Goal: Task Accomplishment & Management: Use online tool/utility

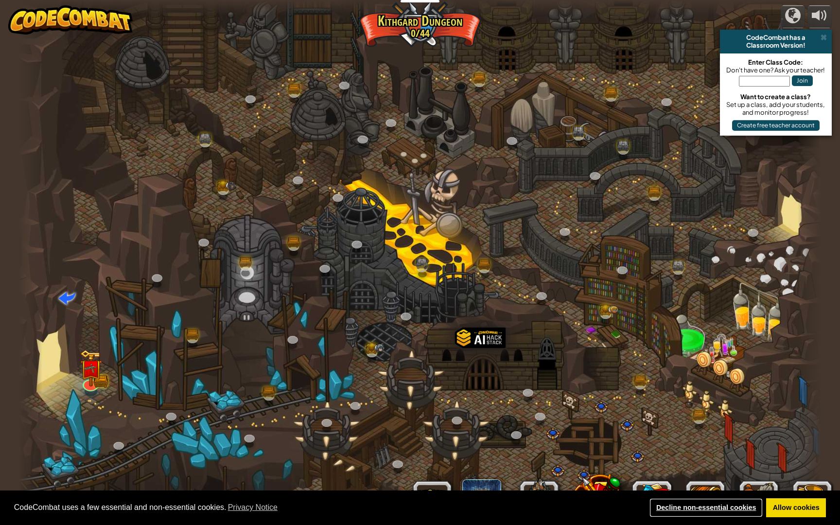
click at [713, 506] on link "Decline non-essential cookies" at bounding box center [705, 507] width 113 height 19
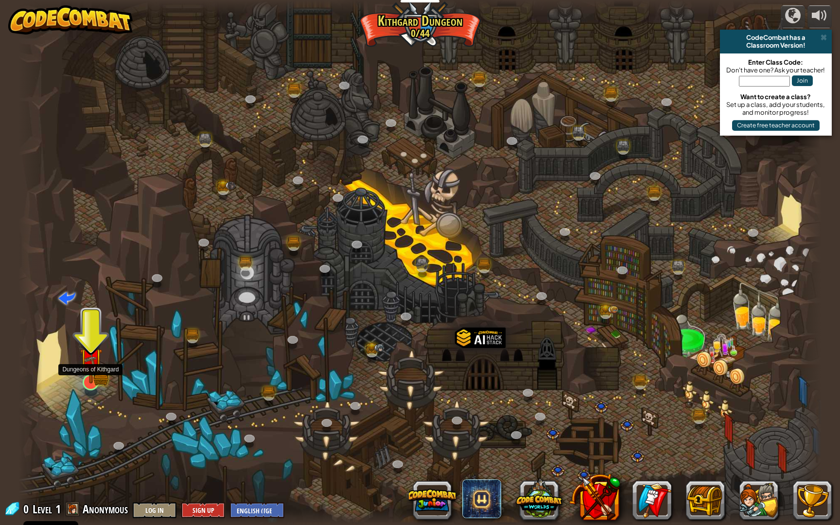
click at [91, 373] on img at bounding box center [91, 359] width 22 height 49
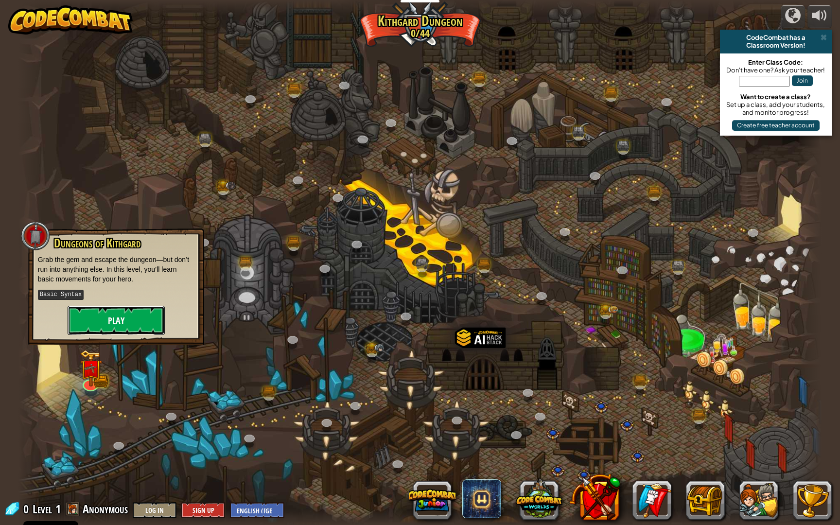
click at [132, 324] on button "Play" at bounding box center [116, 320] width 97 height 29
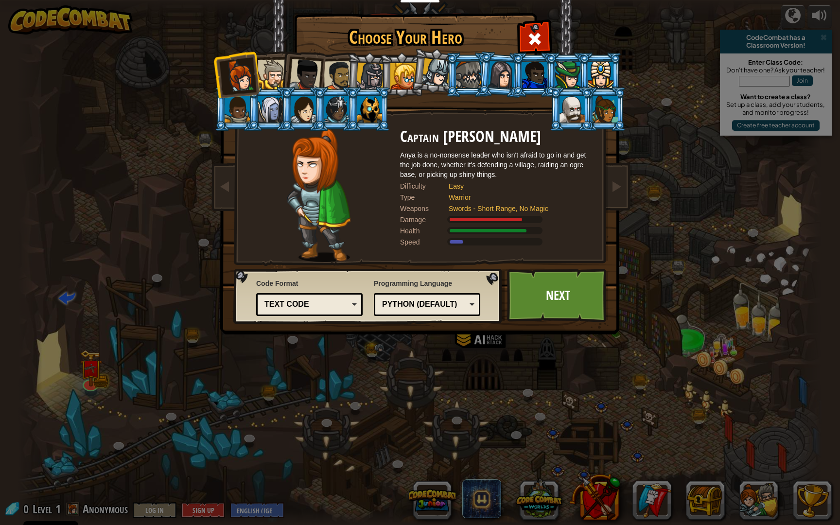
click at [344, 303] on div "Text code" at bounding box center [306, 304] width 84 height 11
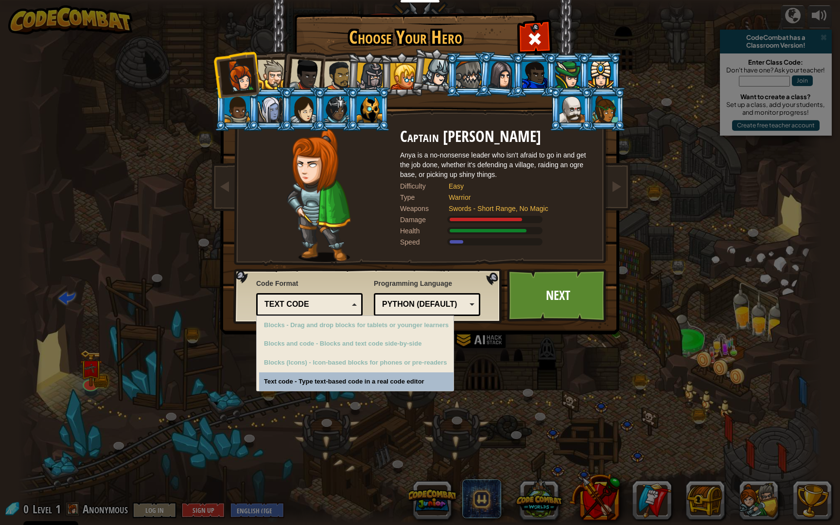
click at [344, 303] on div "Text code" at bounding box center [306, 304] width 84 height 11
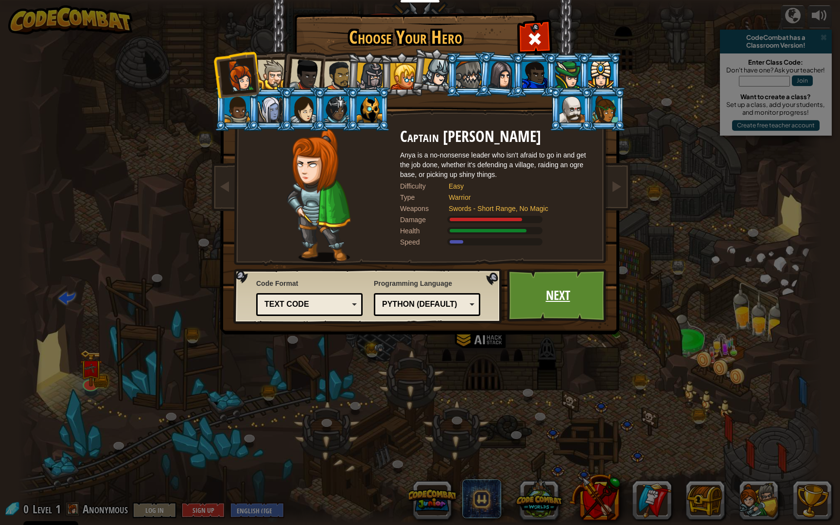
click at [548, 297] on link "Next" at bounding box center [558, 295] width 102 height 53
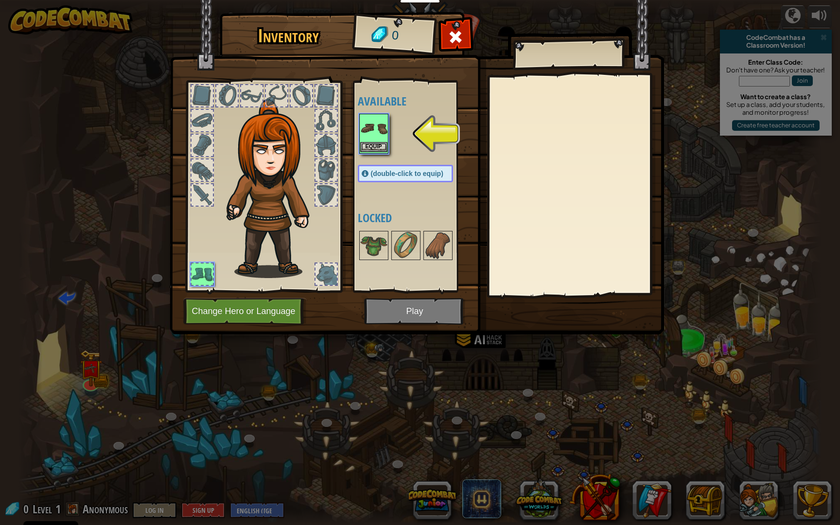
click at [376, 136] on img at bounding box center [373, 128] width 27 height 27
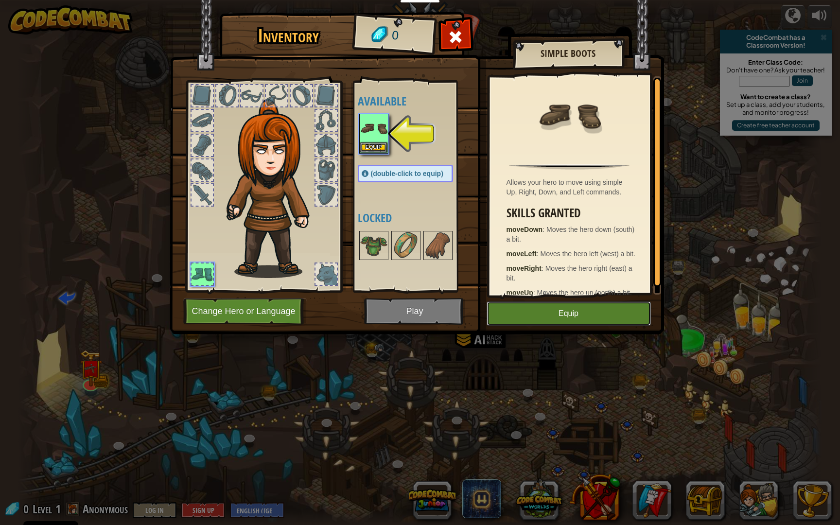
click at [550, 314] on button "Equip" at bounding box center [569, 313] width 164 height 24
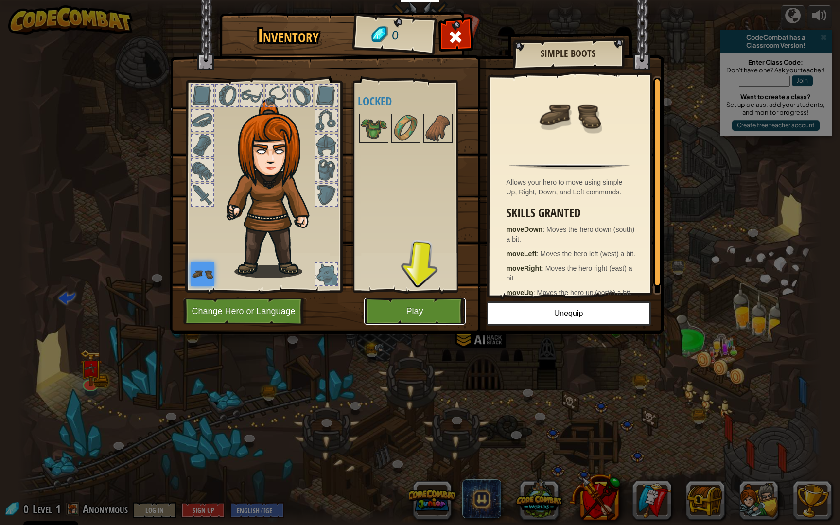
click at [439, 314] on button "Play" at bounding box center [415, 311] width 102 height 27
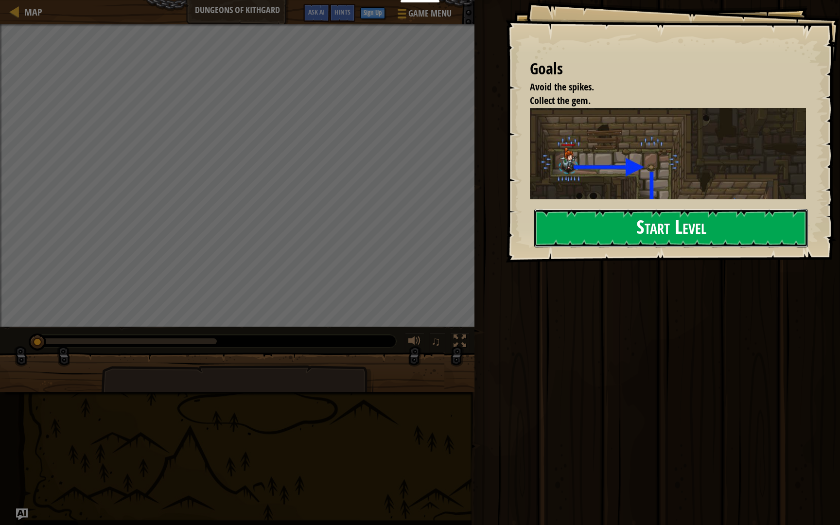
click at [589, 228] on button "Start Level" at bounding box center [671, 228] width 274 height 38
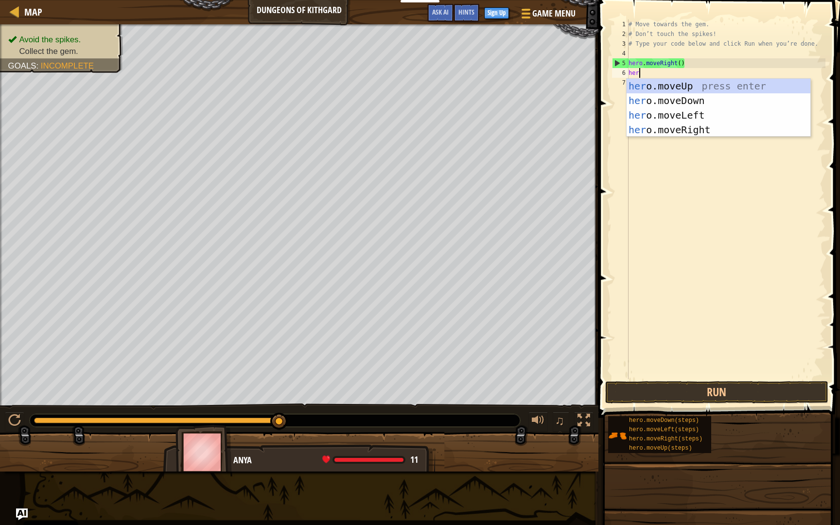
scroll to position [4, 0]
type textarea "[DOMAIN_NAME]"
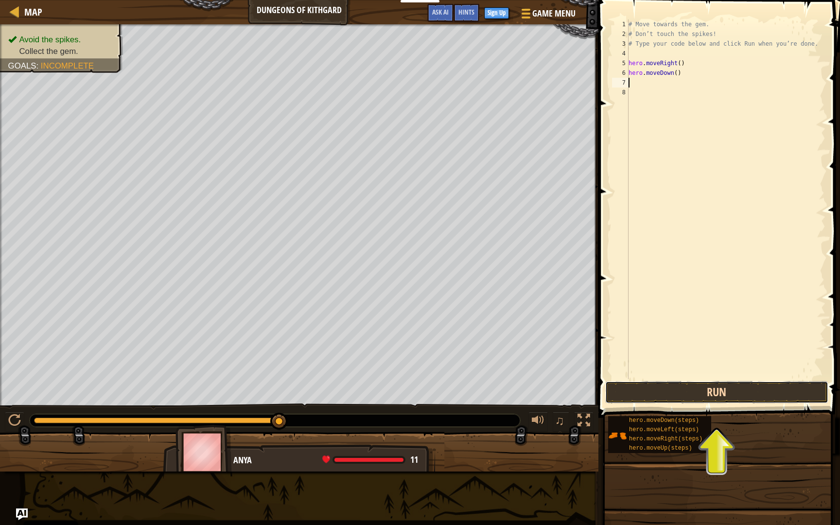
click at [706, 394] on button "Run" at bounding box center [716, 392] width 223 height 22
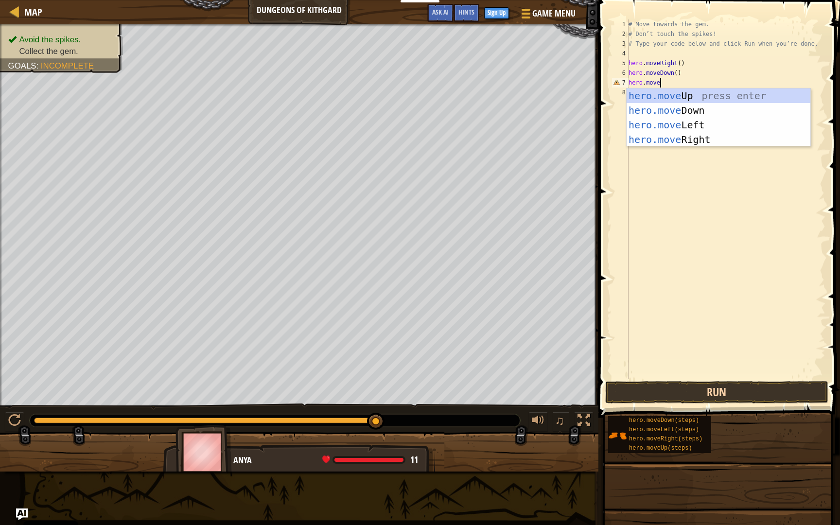
scroll to position [4, 2]
type textarea "hero.moveRi"
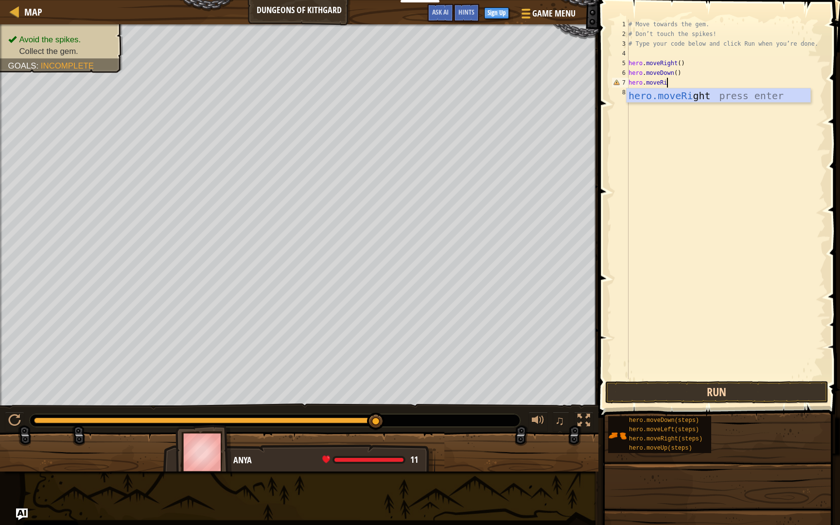
scroll to position [4, 0]
click at [757, 391] on button "Run" at bounding box center [716, 392] width 223 height 22
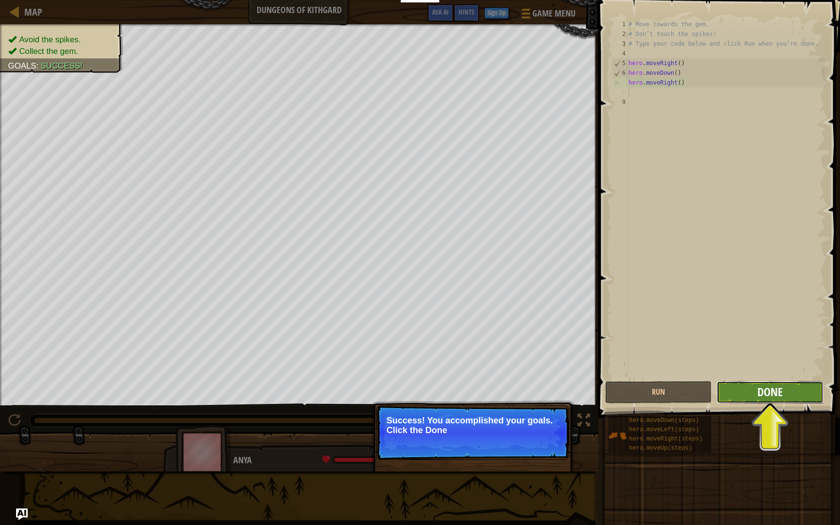
click at [757, 392] on button "Done" at bounding box center [769, 392] width 106 height 22
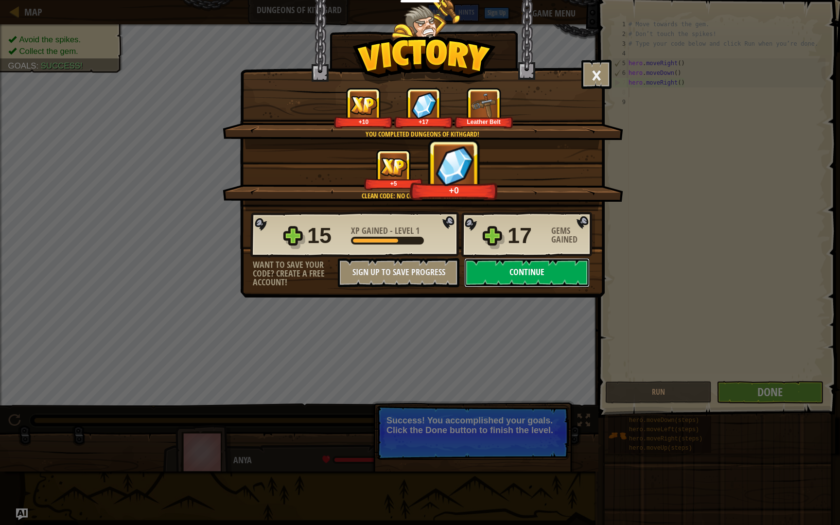
click at [520, 274] on button "Continue" at bounding box center [526, 272] width 125 height 29
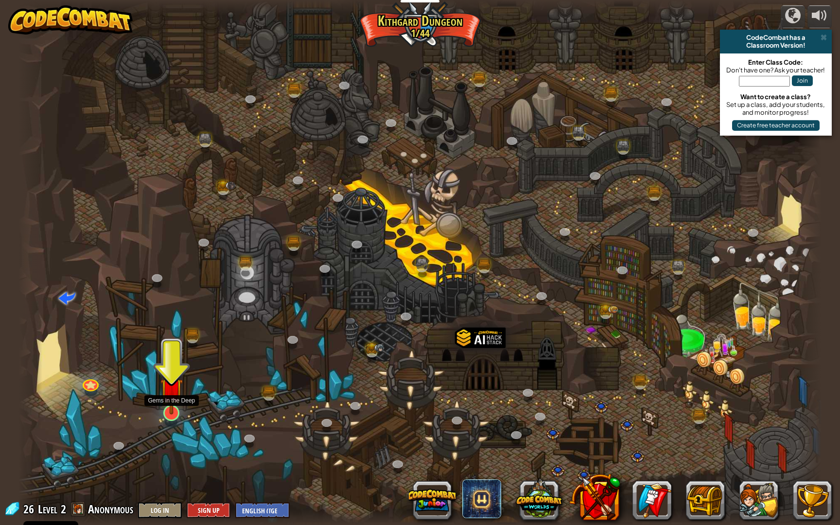
click at [175, 404] on img at bounding box center [171, 389] width 22 height 51
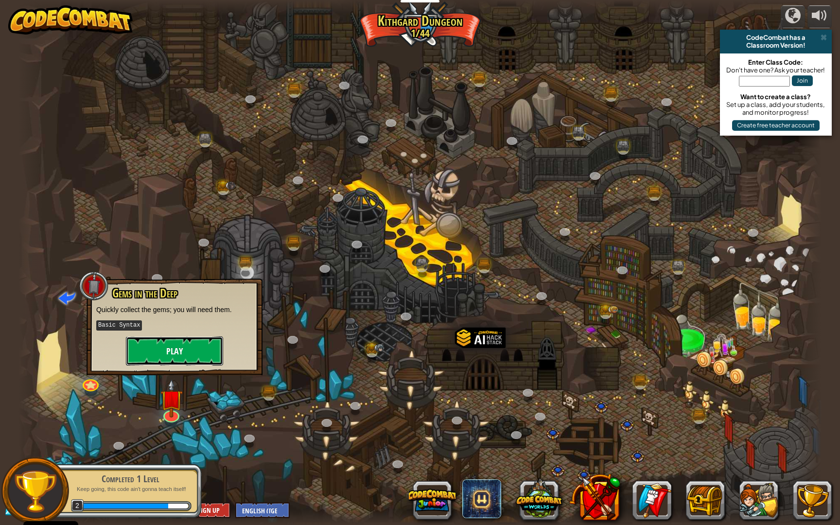
click at [187, 346] on button "Play" at bounding box center [174, 350] width 97 height 29
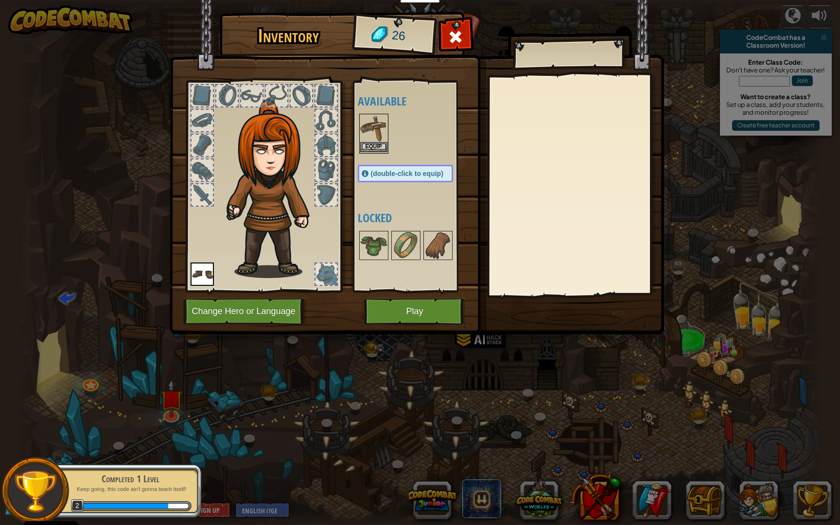
click at [371, 136] on img at bounding box center [373, 128] width 27 height 27
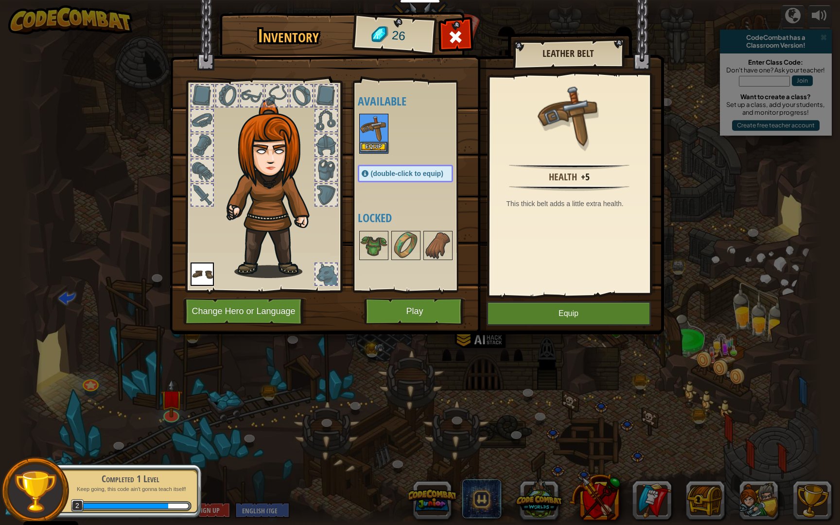
click at [371, 136] on img at bounding box center [373, 128] width 27 height 27
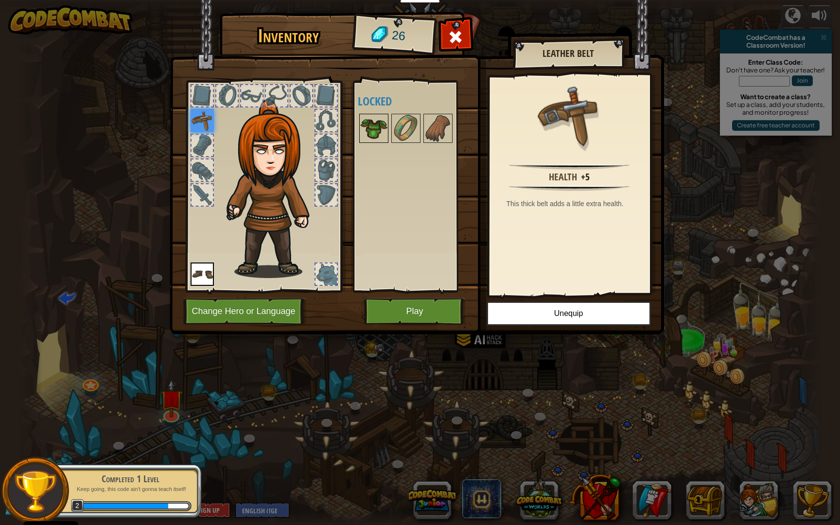
click at [378, 132] on img at bounding box center [373, 128] width 27 height 27
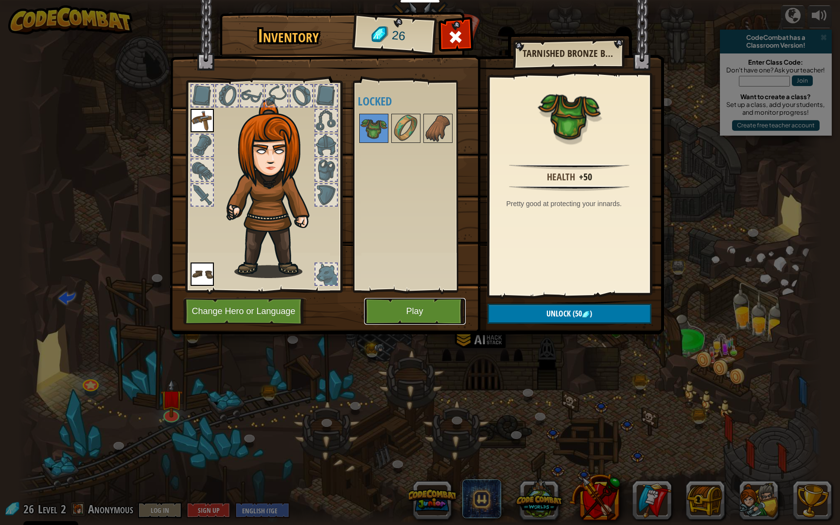
click at [425, 307] on button "Play" at bounding box center [415, 311] width 102 height 27
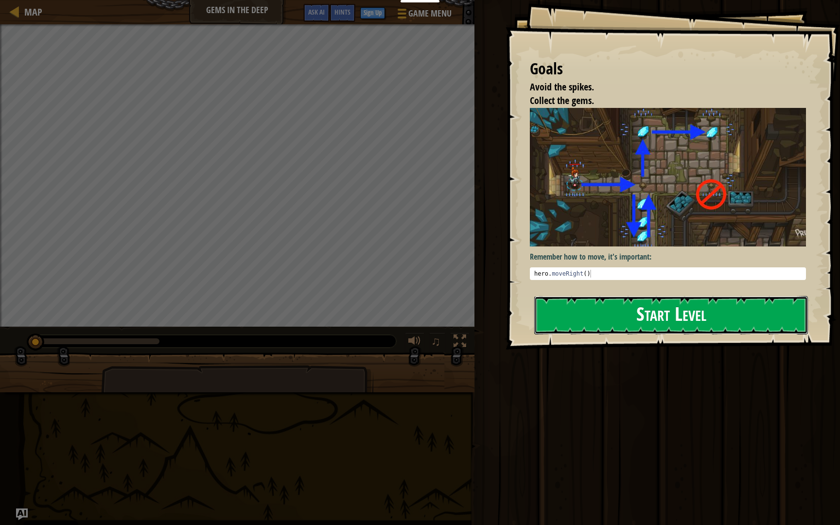
click at [627, 316] on button "Start Level" at bounding box center [671, 315] width 274 height 38
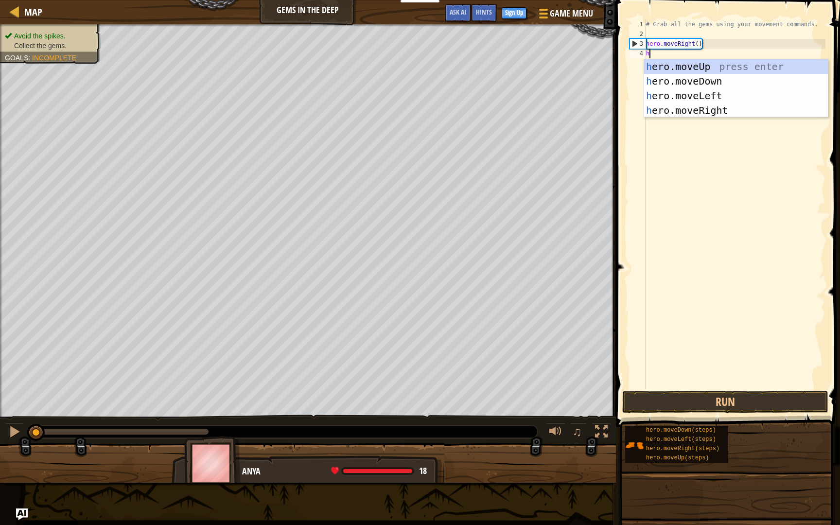
type textarea "her"
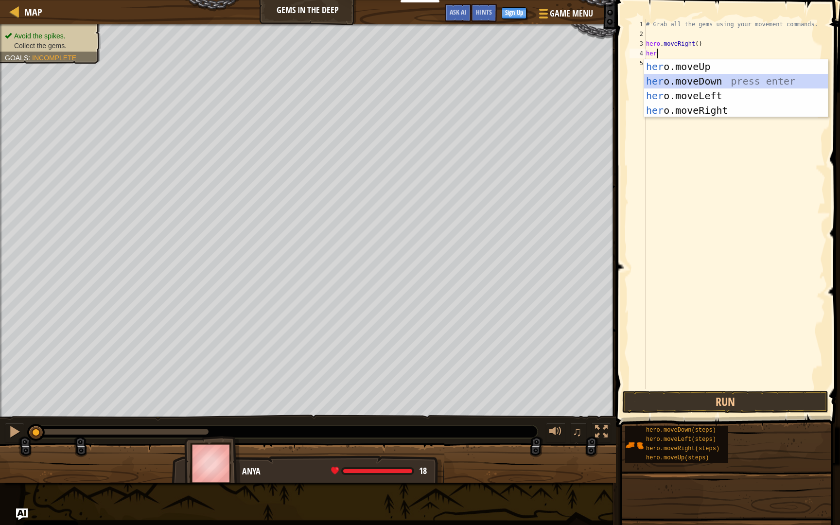
scroll to position [4, 0]
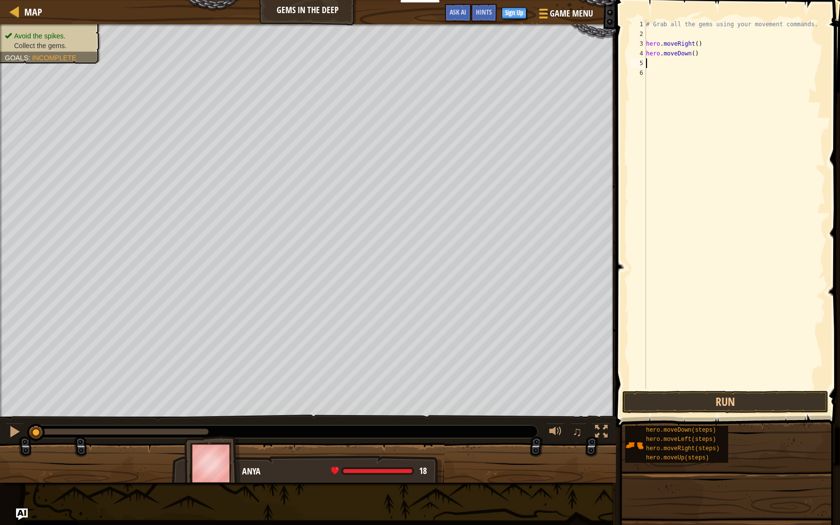
type textarea "he"
click at [703, 405] on button "Run" at bounding box center [725, 402] width 206 height 22
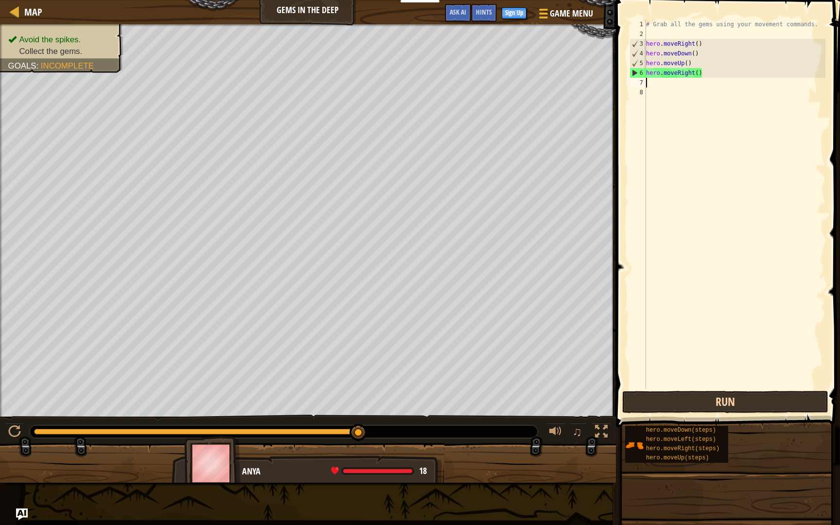
type textarea "he"
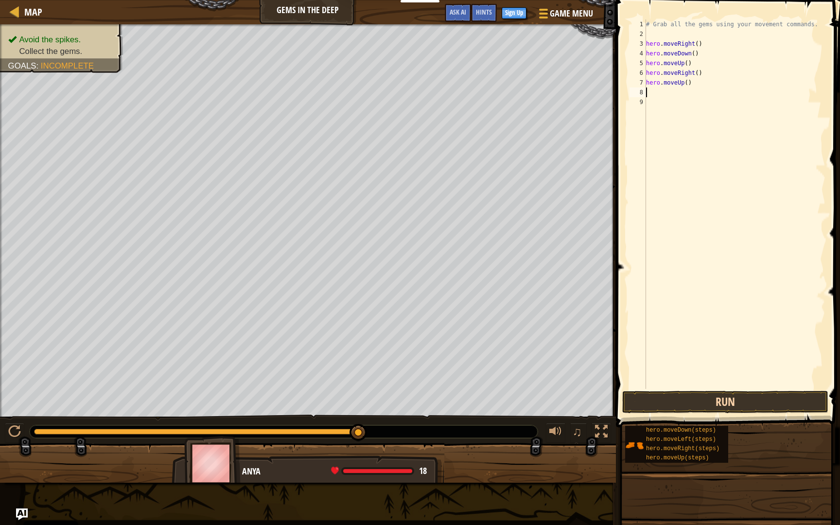
type textarea "he"
click at [741, 401] on button "Run" at bounding box center [725, 402] width 206 height 22
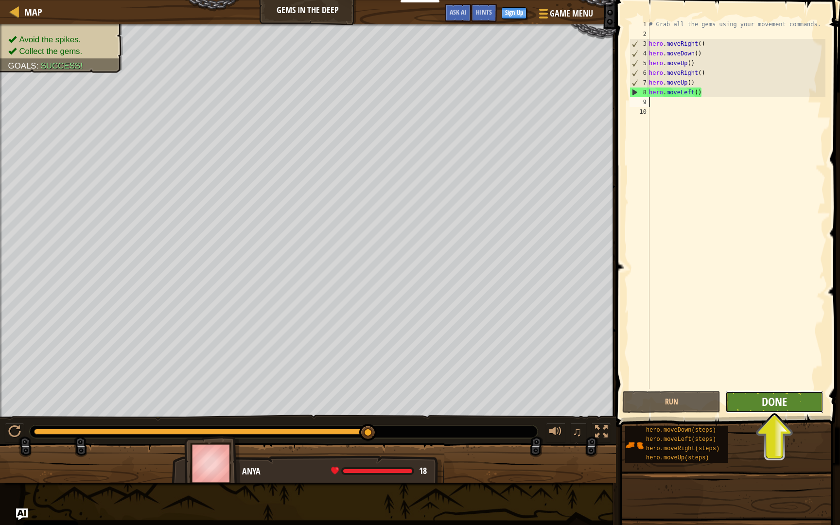
click at [778, 403] on span "Done" at bounding box center [774, 402] width 25 height 16
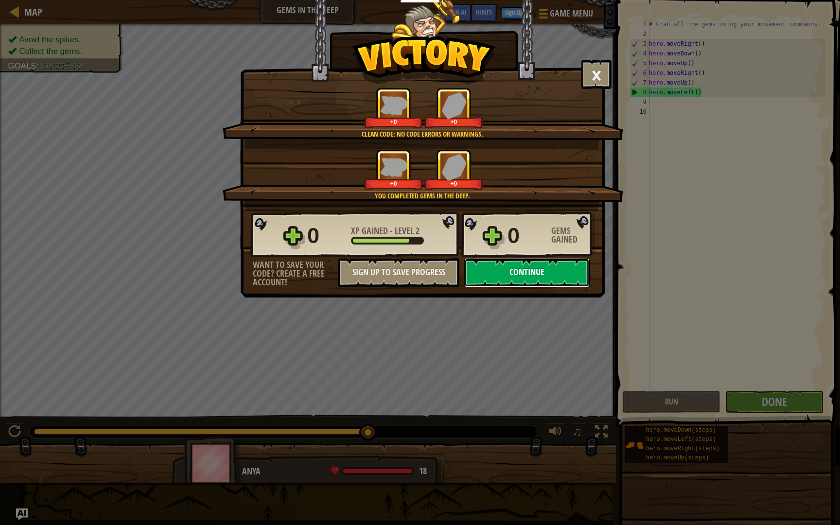
click at [516, 267] on button "Continue" at bounding box center [526, 272] width 125 height 29
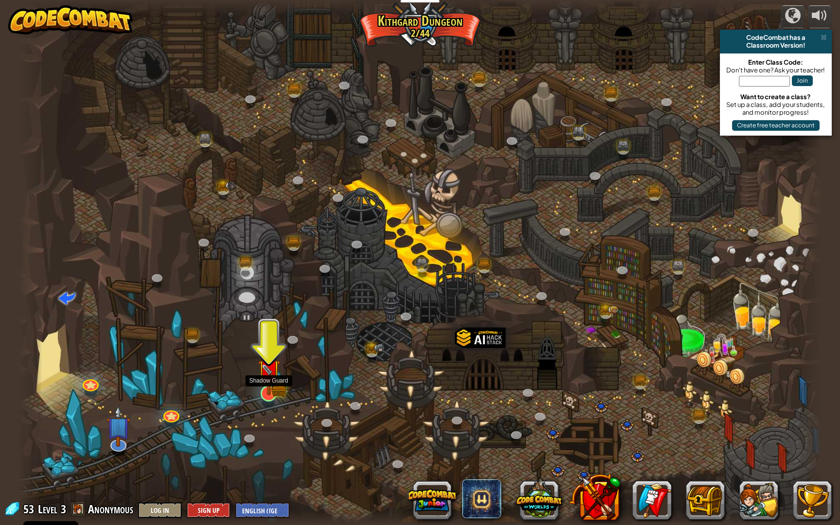
click at [267, 385] on img at bounding box center [269, 370] width 22 height 49
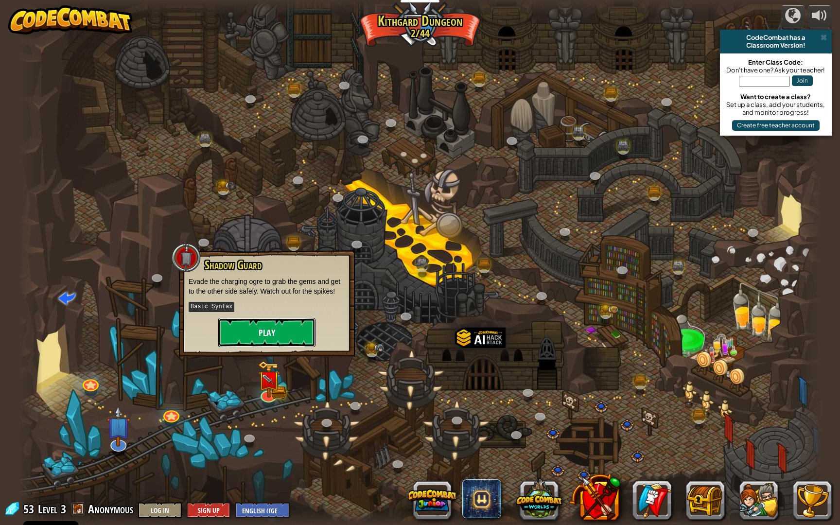
click at [283, 336] on button "Play" at bounding box center [266, 332] width 97 height 29
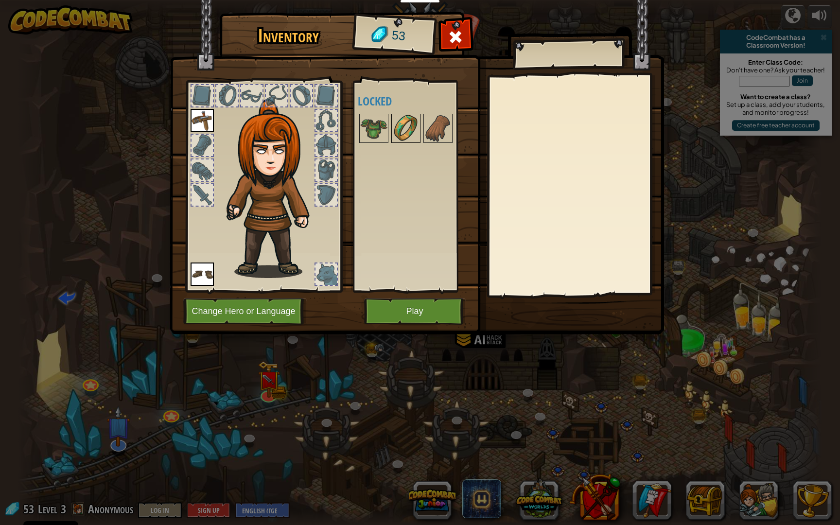
click at [405, 130] on img at bounding box center [405, 128] width 27 height 27
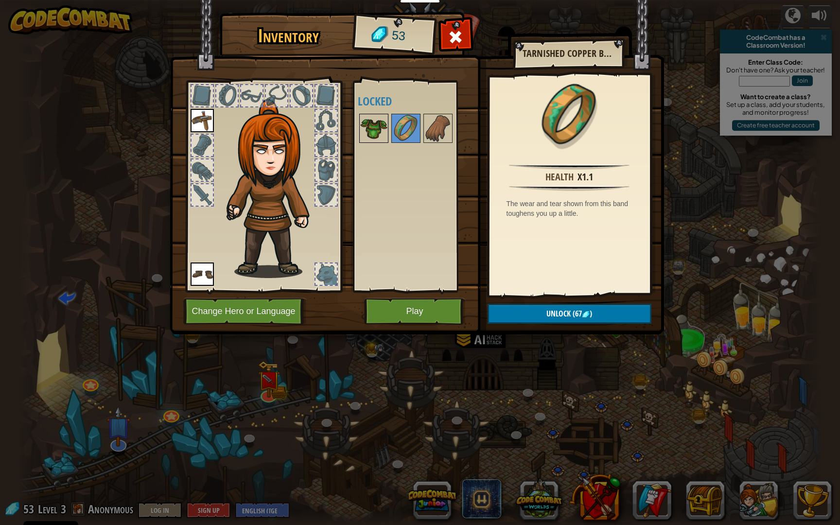
click at [369, 126] on img at bounding box center [373, 128] width 27 height 27
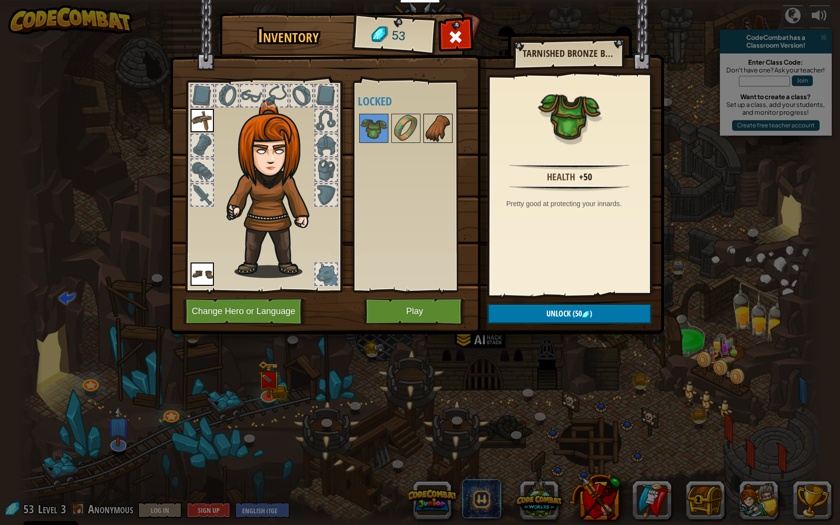
click at [434, 129] on img at bounding box center [437, 128] width 27 height 27
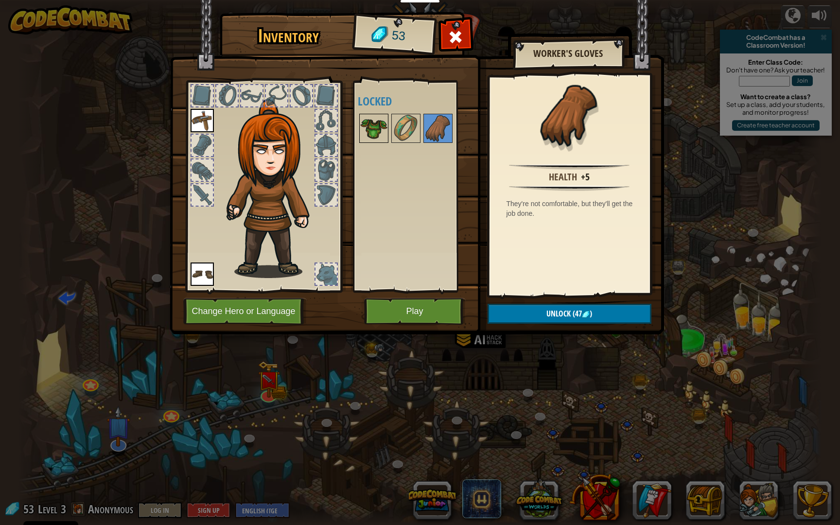
click at [381, 126] on img at bounding box center [373, 128] width 27 height 27
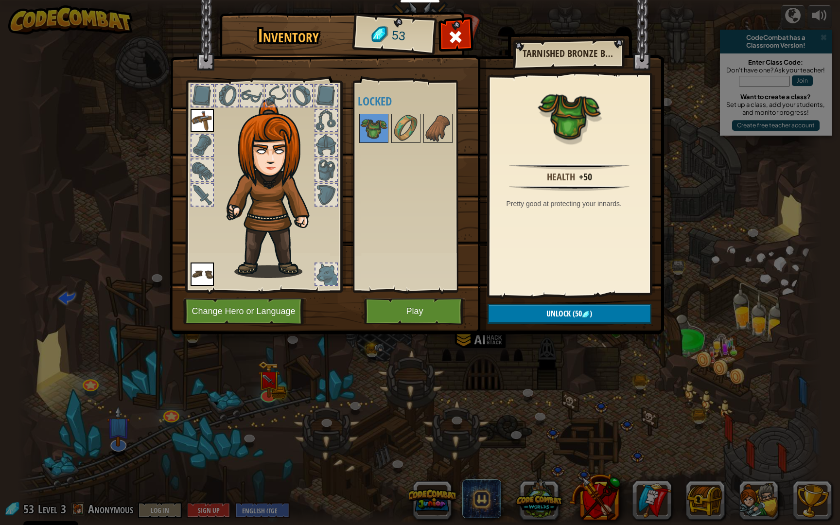
click at [576, 312] on span "(50" at bounding box center [576, 313] width 11 height 11
click at [562, 314] on button "Confirm" at bounding box center [570, 314] width 164 height 20
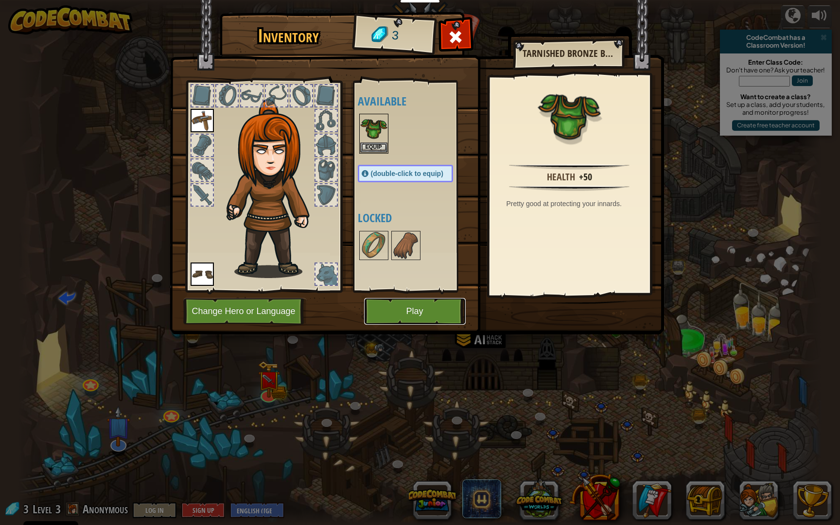
click at [427, 315] on button "Play" at bounding box center [415, 311] width 102 height 27
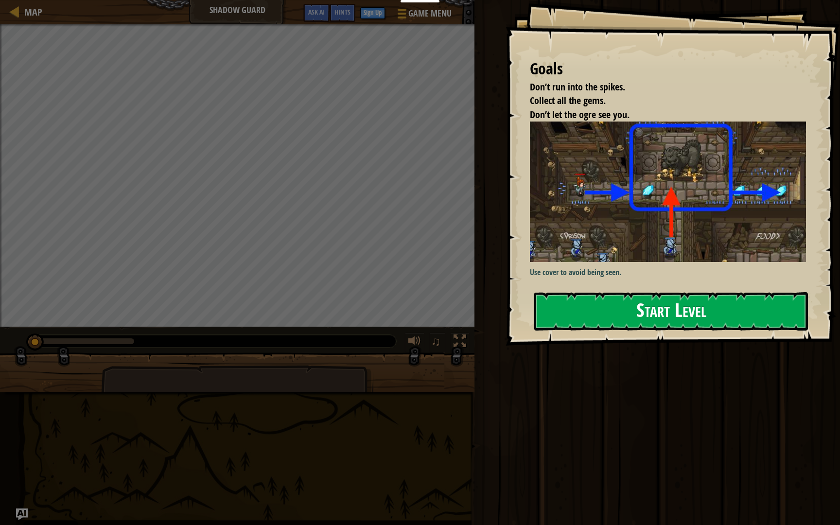
click at [636, 318] on button "Start Level" at bounding box center [671, 311] width 274 height 38
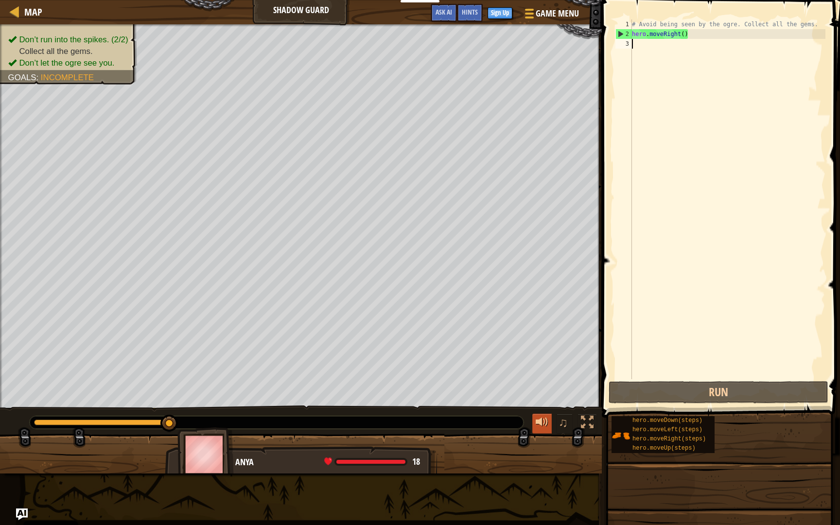
click at [543, 420] on div at bounding box center [542, 422] width 13 height 13
